Goal: Information Seeking & Learning: Learn about a topic

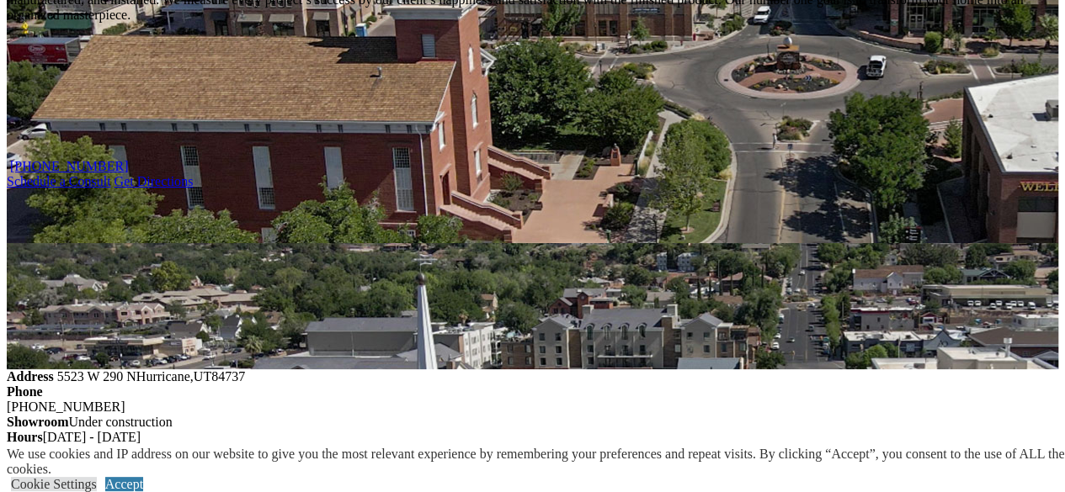
scroll to position [1687, 0]
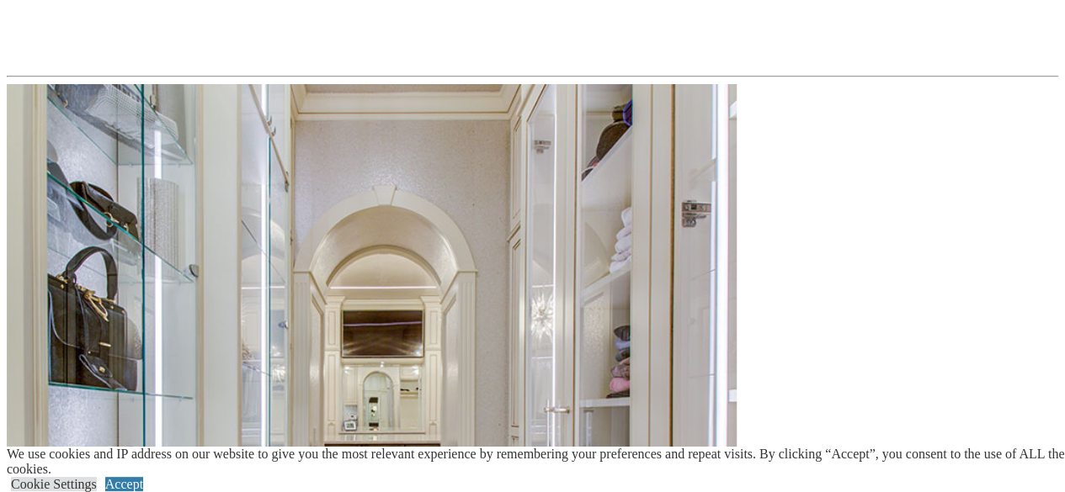
scroll to position [1648, 0]
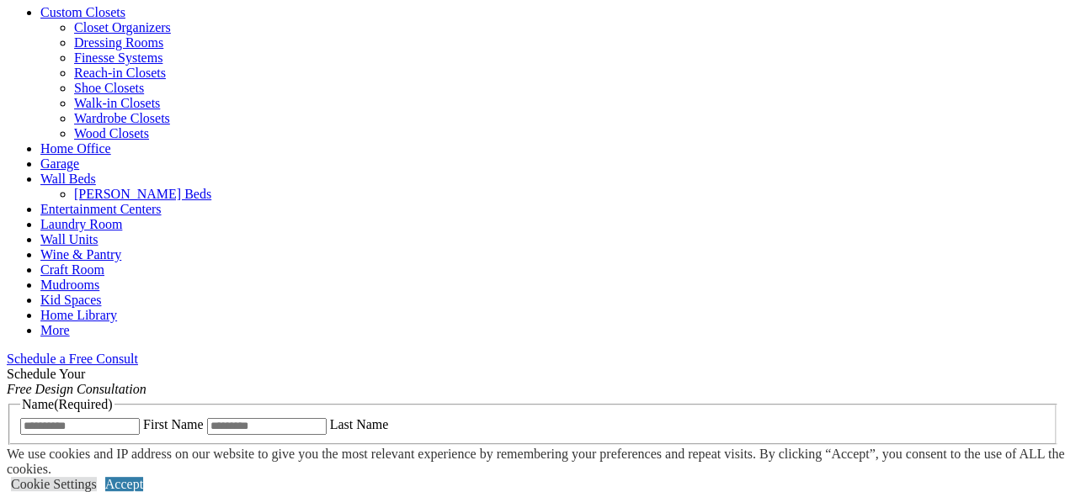
scroll to position [683, 0]
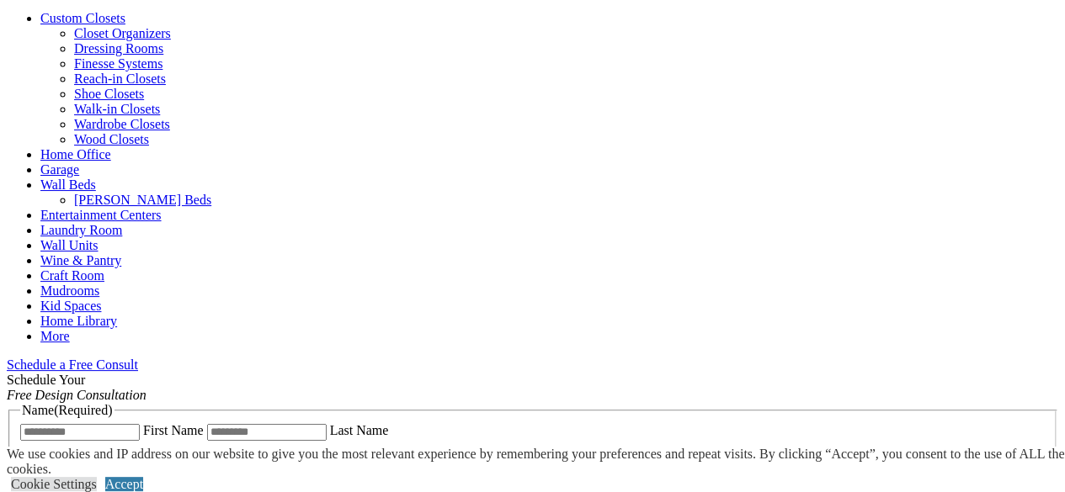
click at [109, 40] on link "Closet Organizers" at bounding box center [122, 33] width 97 height 14
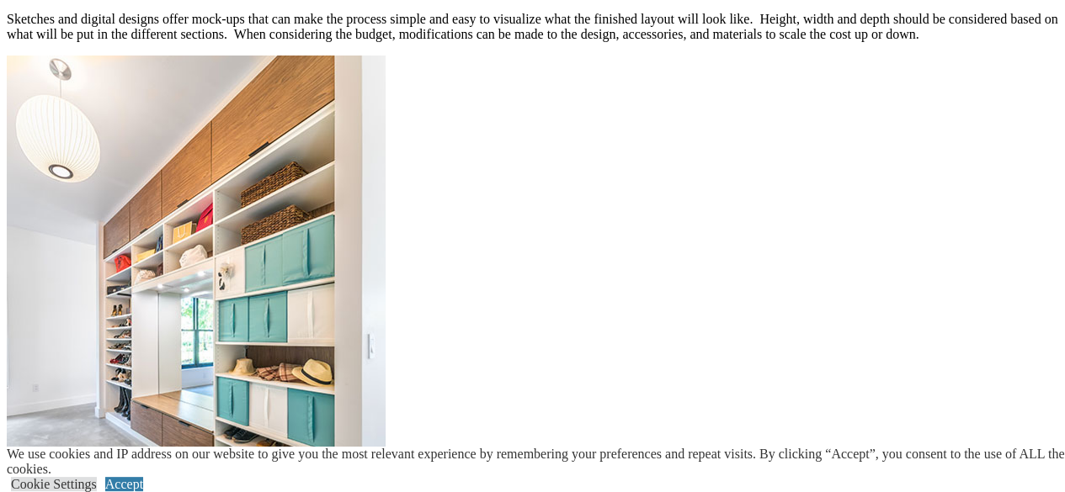
scroll to position [2026, 0]
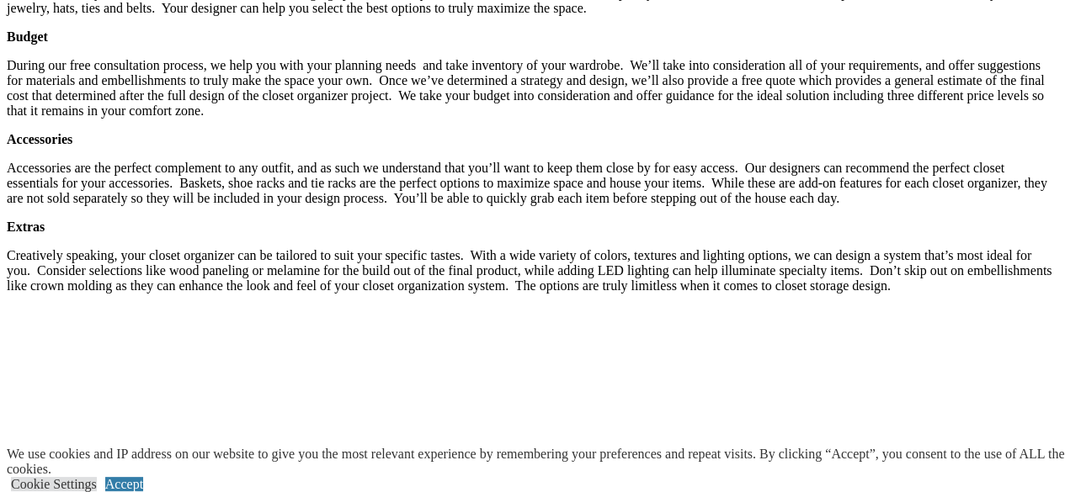
scroll to position [3035, 0]
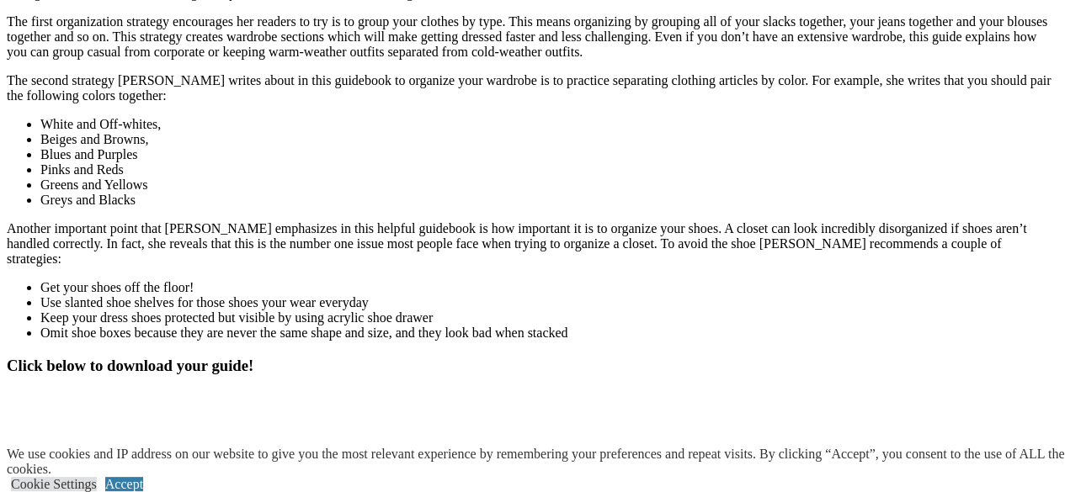
scroll to position [2274, 0]
